Goal: Navigation & Orientation: Find specific page/section

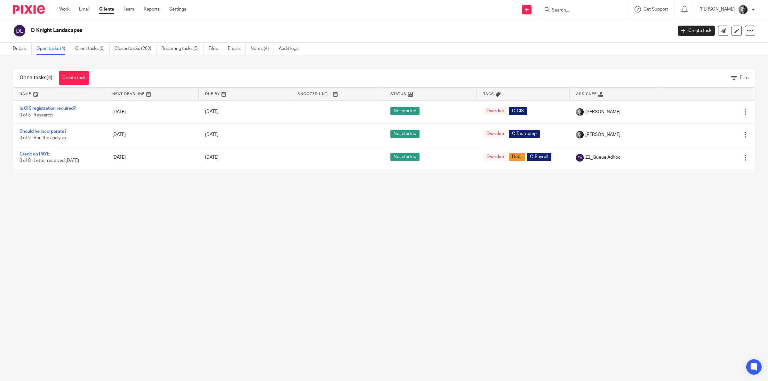
click at [106, 10] on link "Clients" at bounding box center [106, 9] width 15 height 6
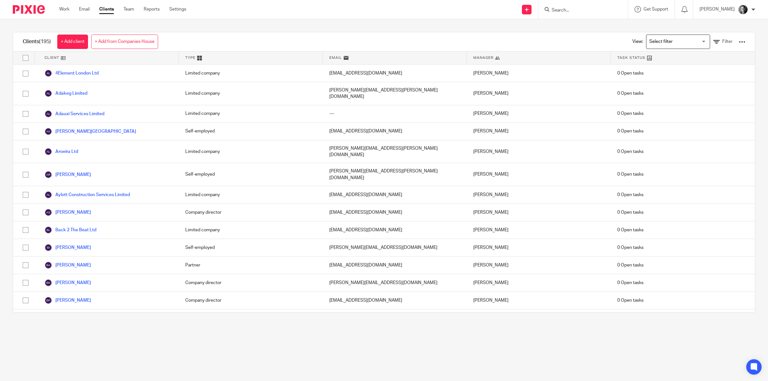
click at [714, 39] on link "Filter" at bounding box center [723, 41] width 19 height 7
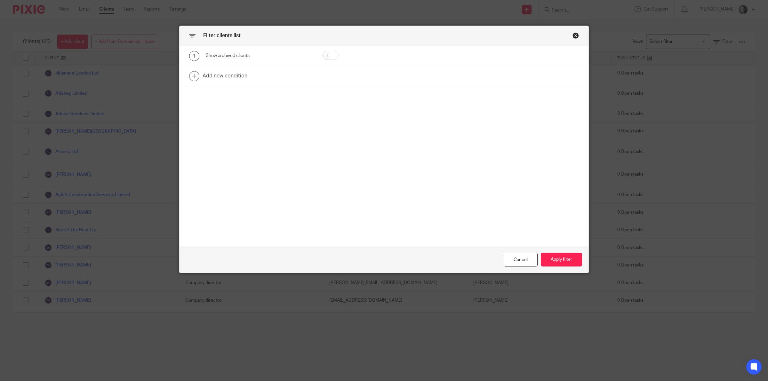
click at [334, 56] on input "checkbox" at bounding box center [330, 55] width 16 height 9
checkbox input "true"
click at [548, 260] on button "Apply filter" at bounding box center [561, 260] width 41 height 14
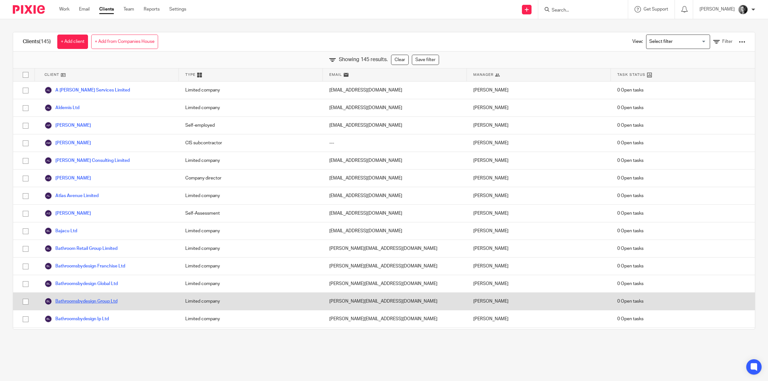
click at [101, 302] on link "Bathroomsbydesign Group Ltd" at bounding box center [80, 302] width 73 height 8
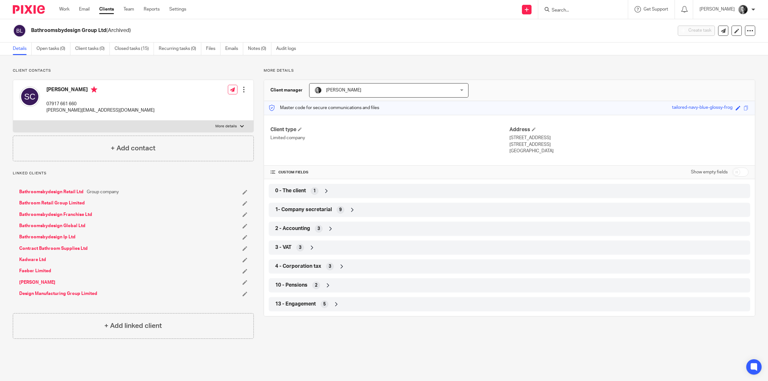
click at [349, 209] on icon at bounding box center [352, 210] width 6 height 6
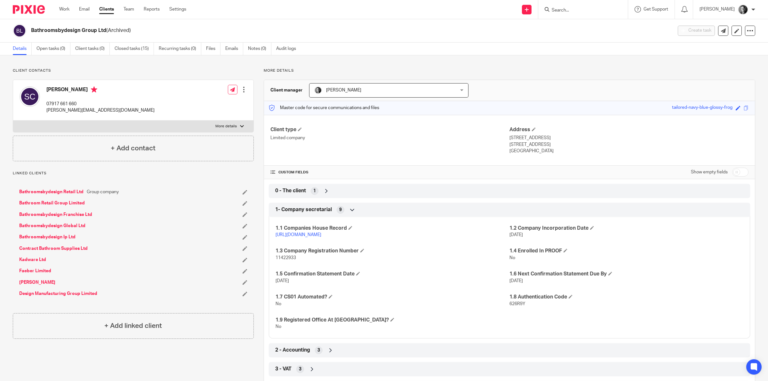
click at [320, 235] on link "https://find-and-update.company-information.service.gov.uk/company/11422933" at bounding box center [299, 235] width 46 height 4
click at [516, 305] on span "626R9Y" at bounding box center [518, 304] width 16 height 4
copy span "626R9Y"
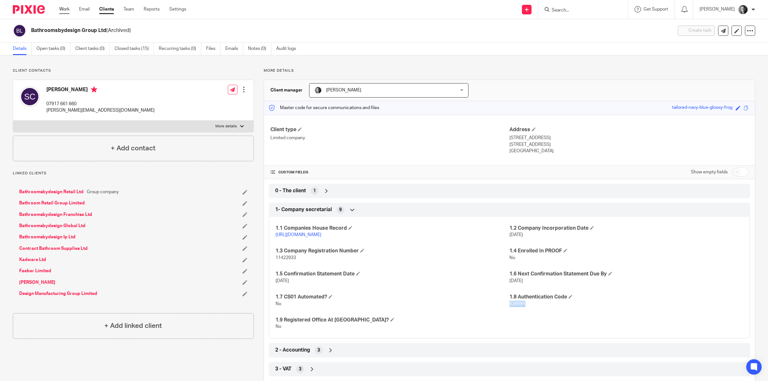
click at [66, 10] on link "Work" at bounding box center [64, 9] width 10 height 6
